Goal: Check status: Check status

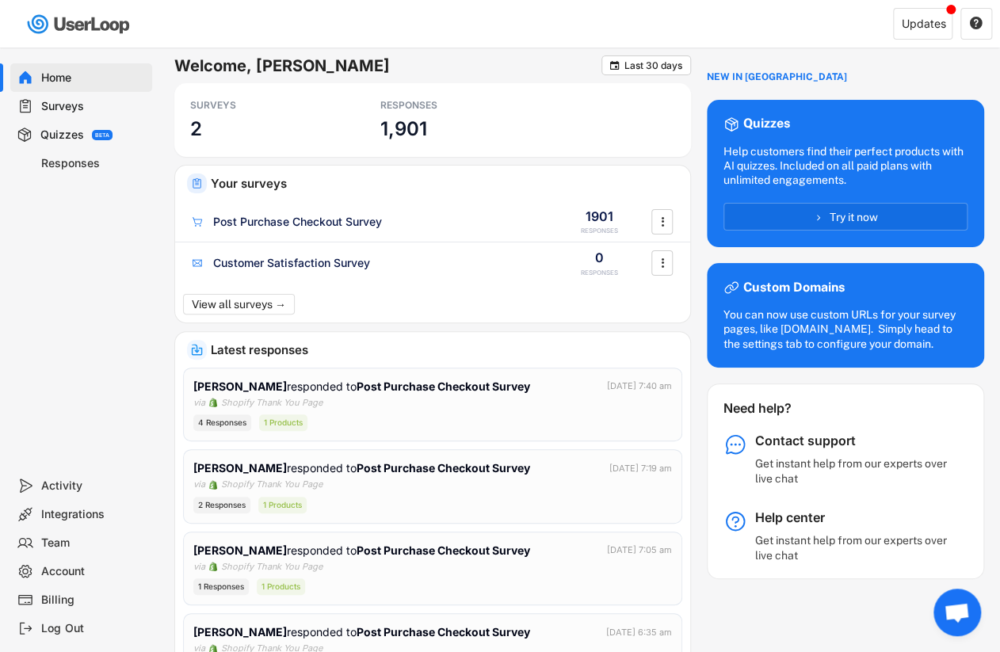
click at [75, 110] on div "Surveys" at bounding box center [93, 106] width 105 height 15
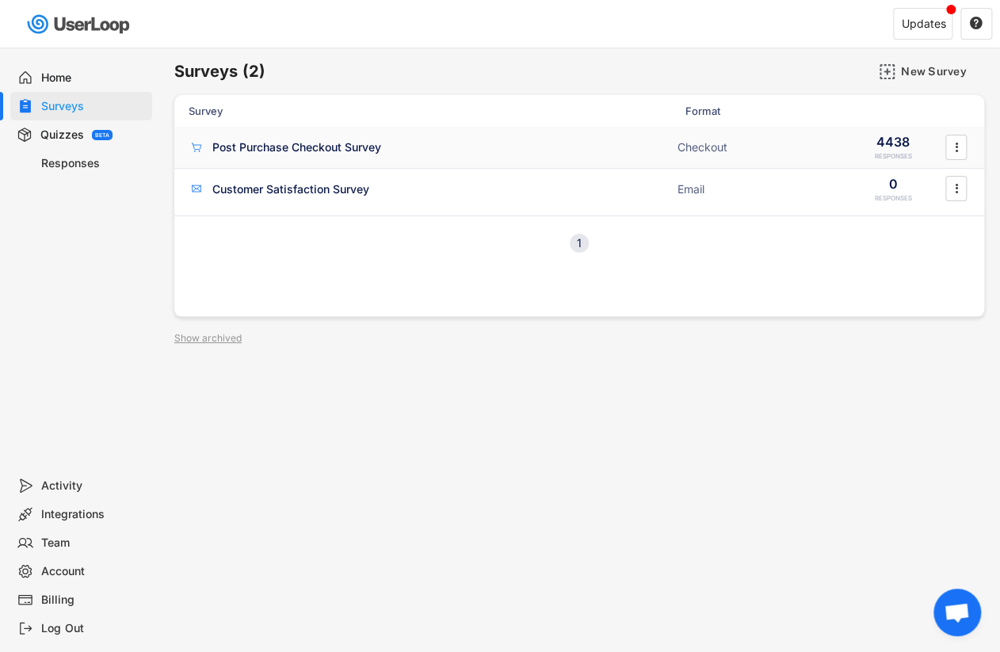
click at [309, 151] on div "Post Purchase Checkout Survey" at bounding box center [296, 147] width 169 height 16
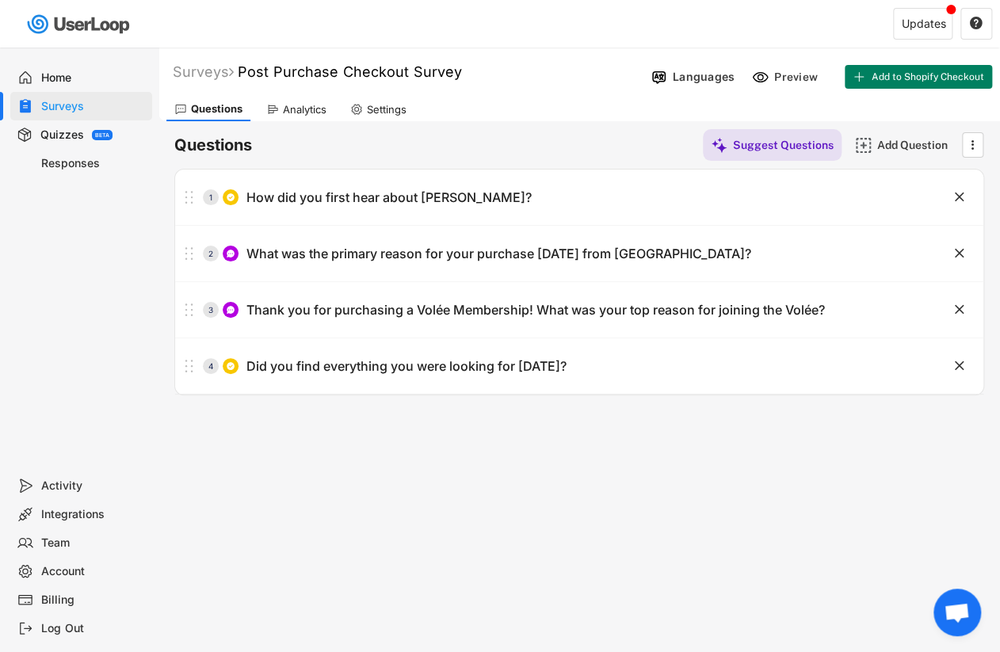
click at [296, 108] on div "Analytics" at bounding box center [305, 109] width 44 height 13
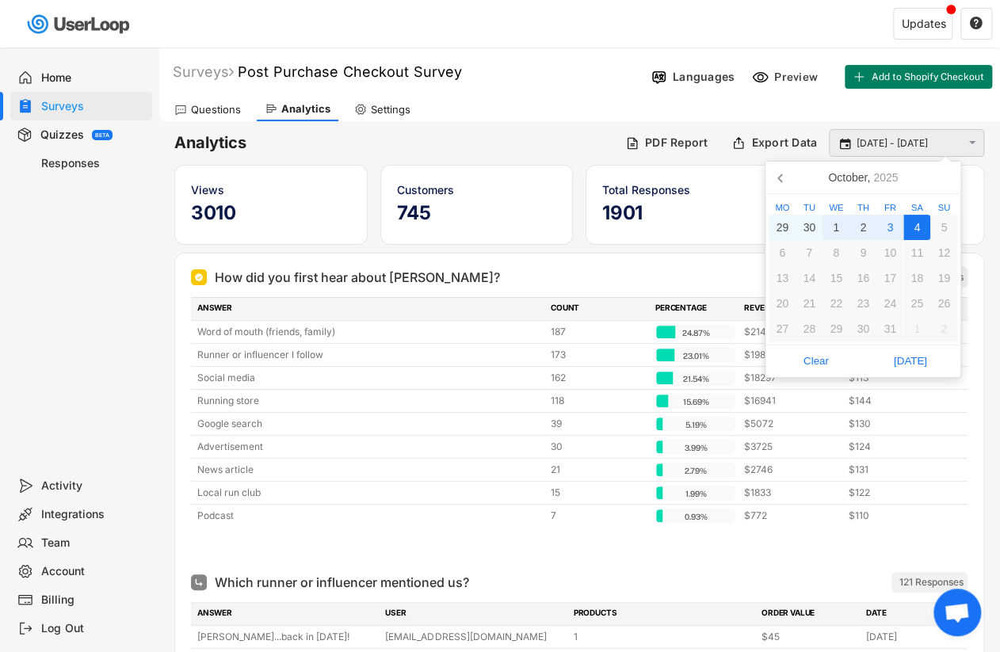
click at [904, 139] on input "[DATE] - [DATE]" at bounding box center [909, 144] width 105 height 16
click at [843, 225] on div "1" at bounding box center [836, 227] width 27 height 25
click at [913, 226] on div "4" at bounding box center [917, 227] width 27 height 25
type input "[DATE] - [DATE]"
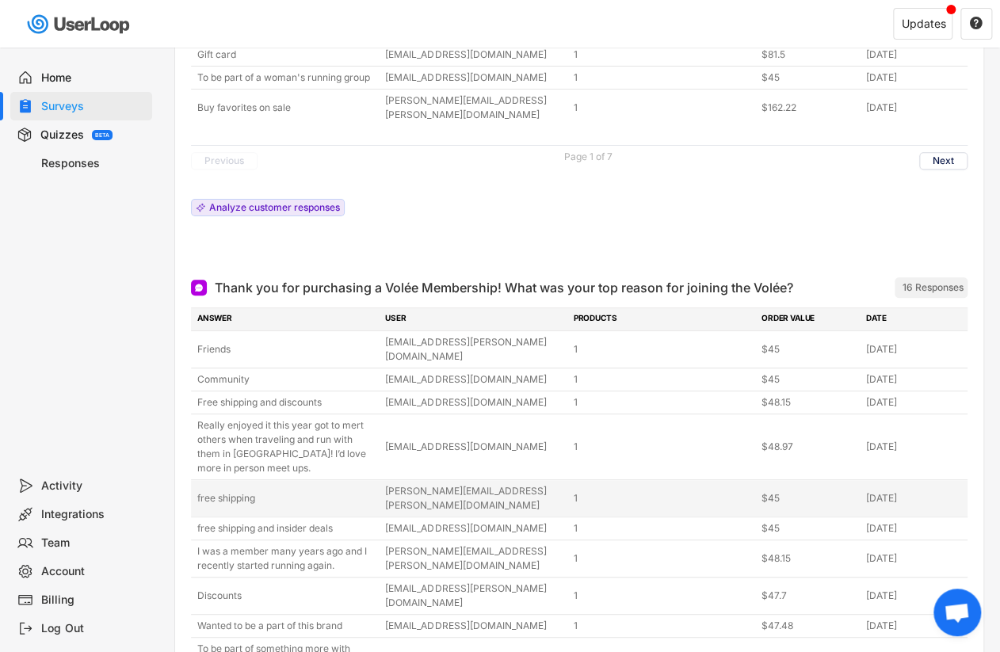
scroll to position [2945, 0]
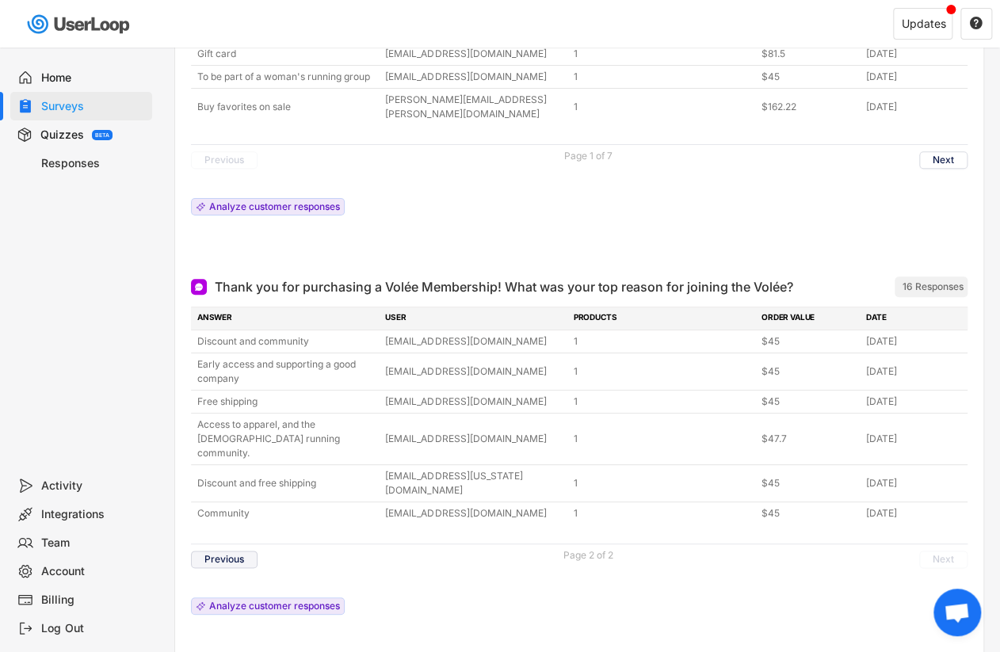
click at [216, 551] on button "Previous" at bounding box center [224, 559] width 67 height 17
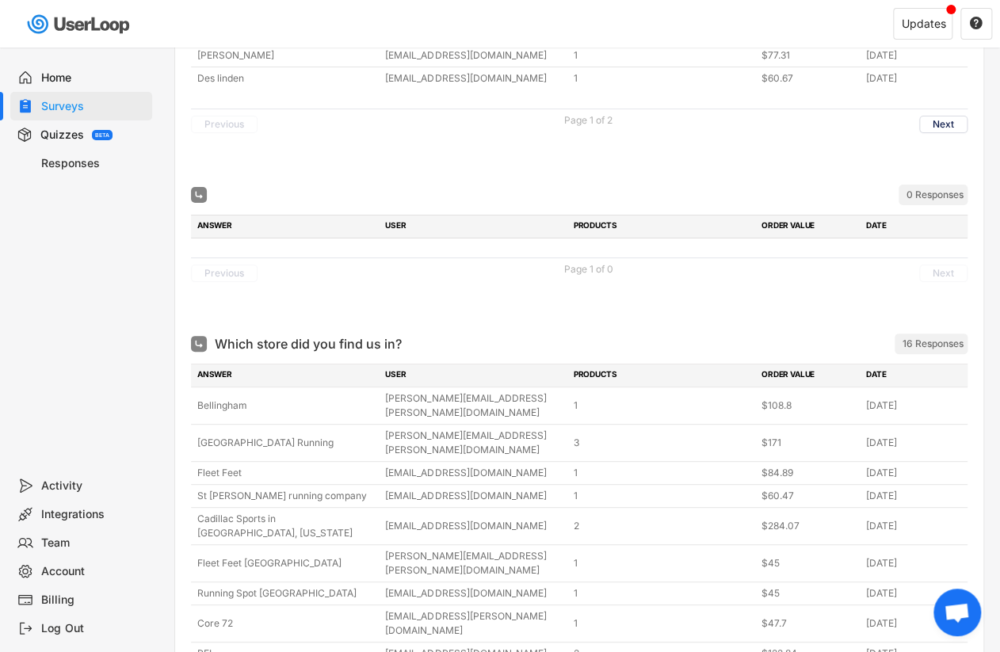
scroll to position [0, 0]
